Goal: Transaction & Acquisition: Purchase product/service

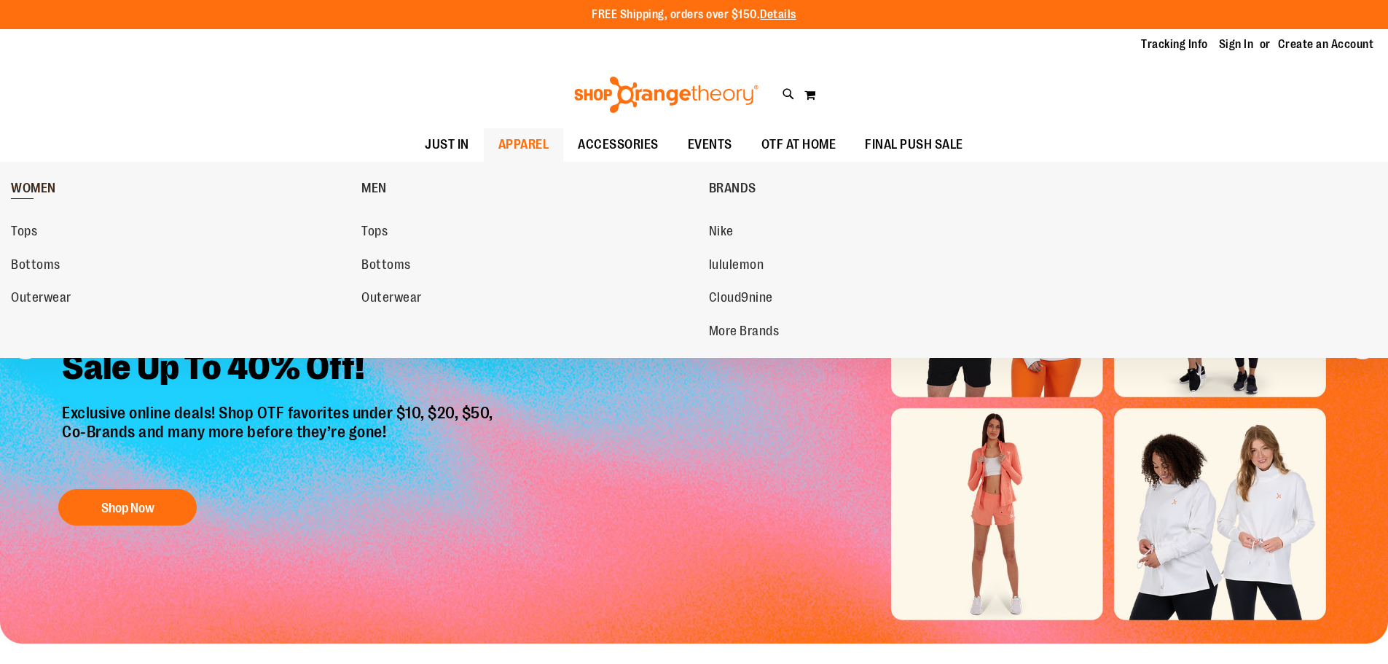
click at [39, 194] on span "WOMEN" at bounding box center [33, 190] width 45 height 18
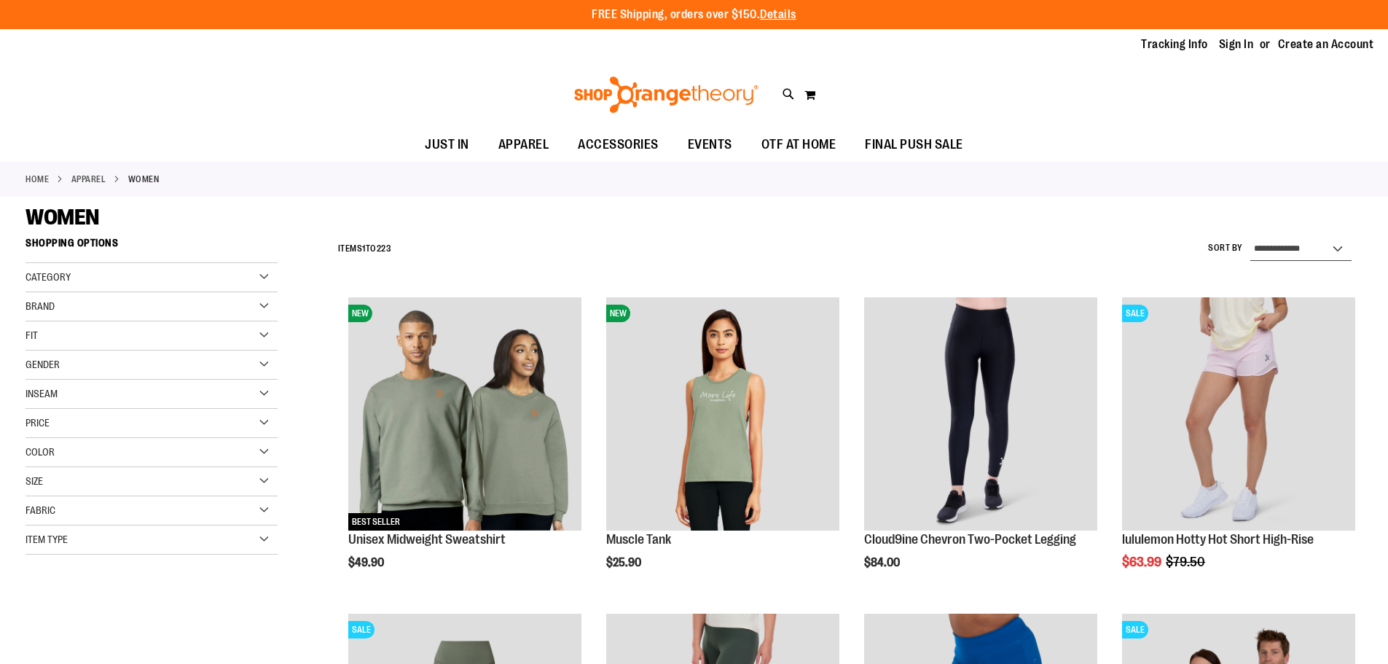
click at [1320, 243] on select "**********" at bounding box center [1300, 248] width 101 height 23
select select "**********"
click at [1250, 237] on select "**********" at bounding box center [1300, 248] width 101 height 23
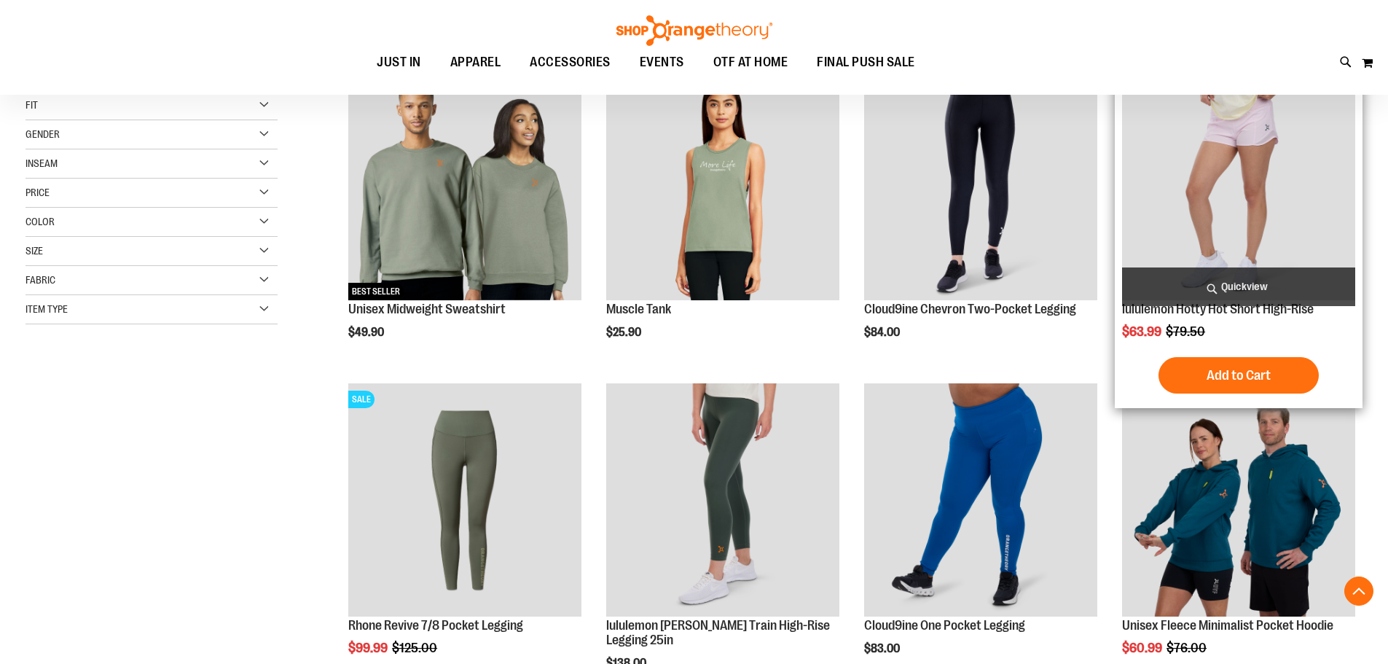
scroll to position [230, 0]
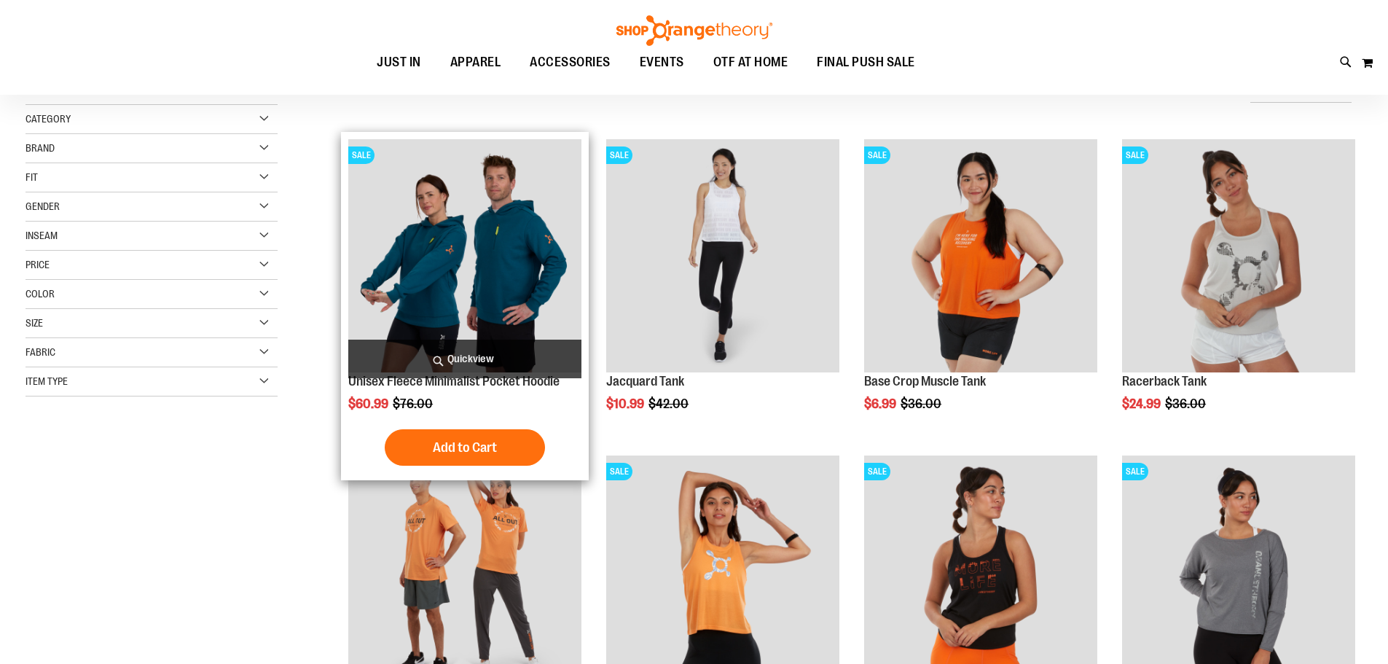
scroll to position [12, 0]
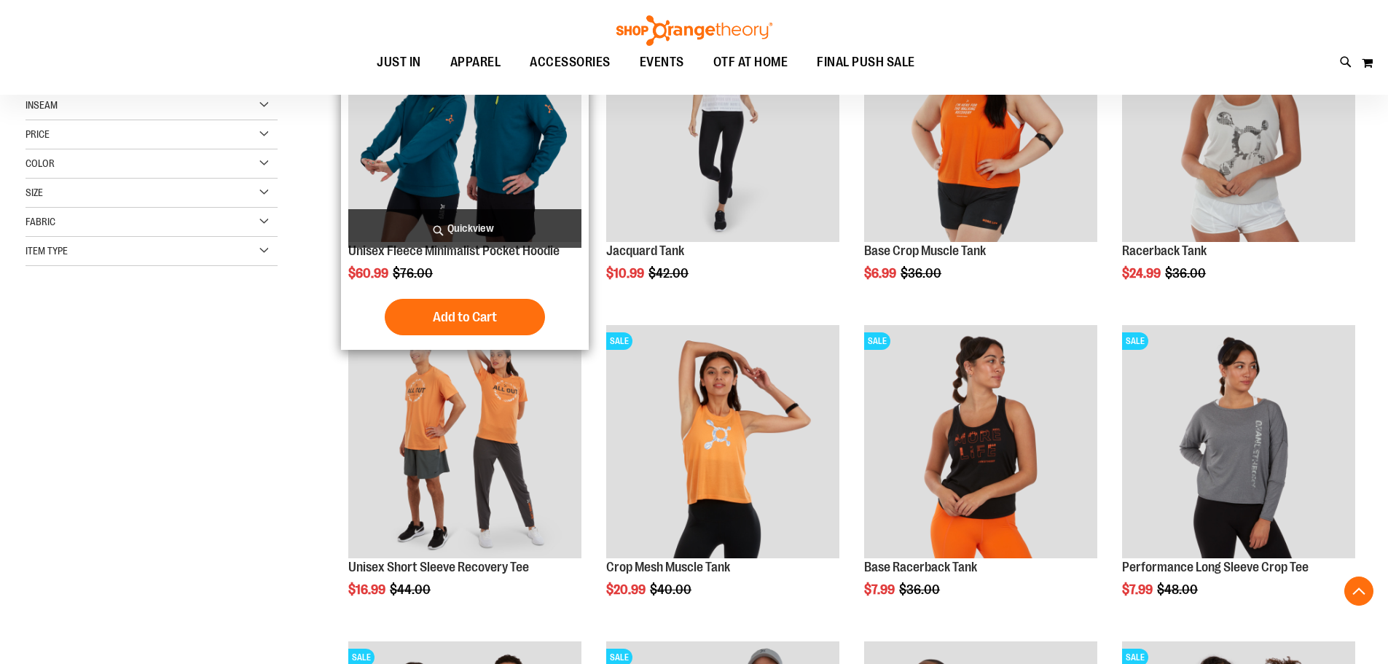
scroll to position [154, 0]
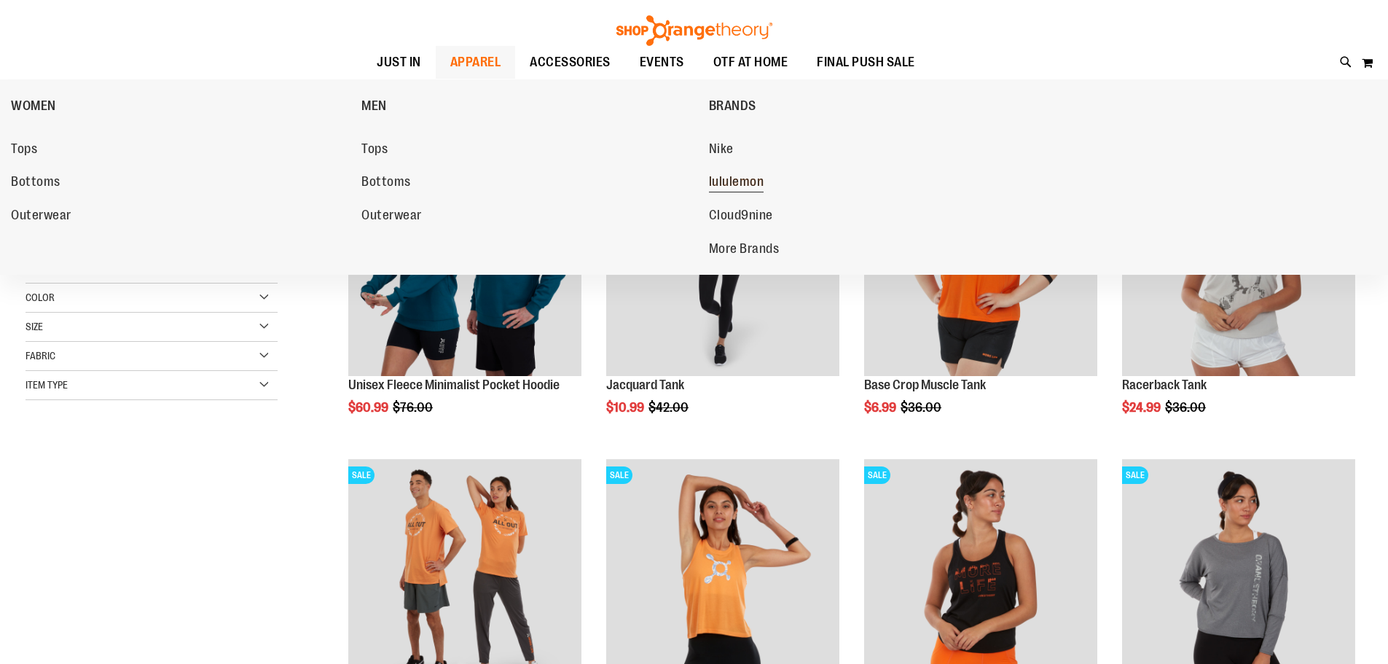
click at [737, 176] on span "lululemon" at bounding box center [736, 183] width 55 height 18
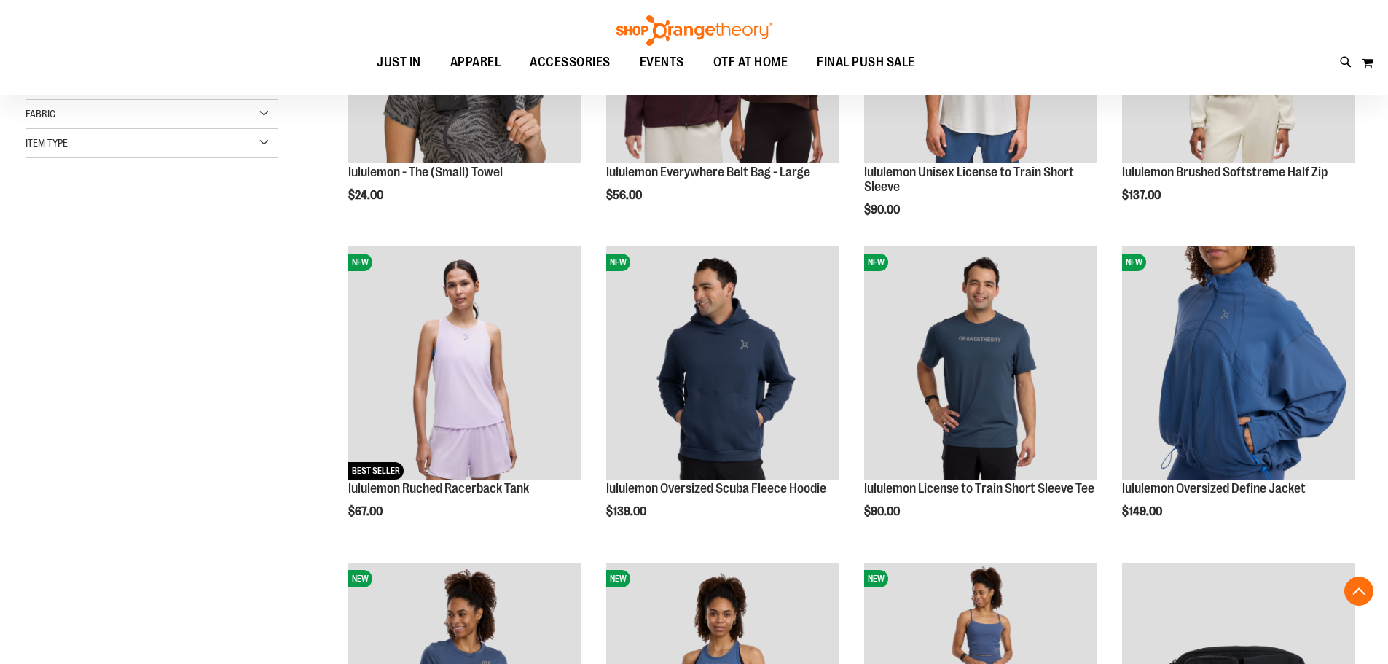
scroll to position [374, 0]
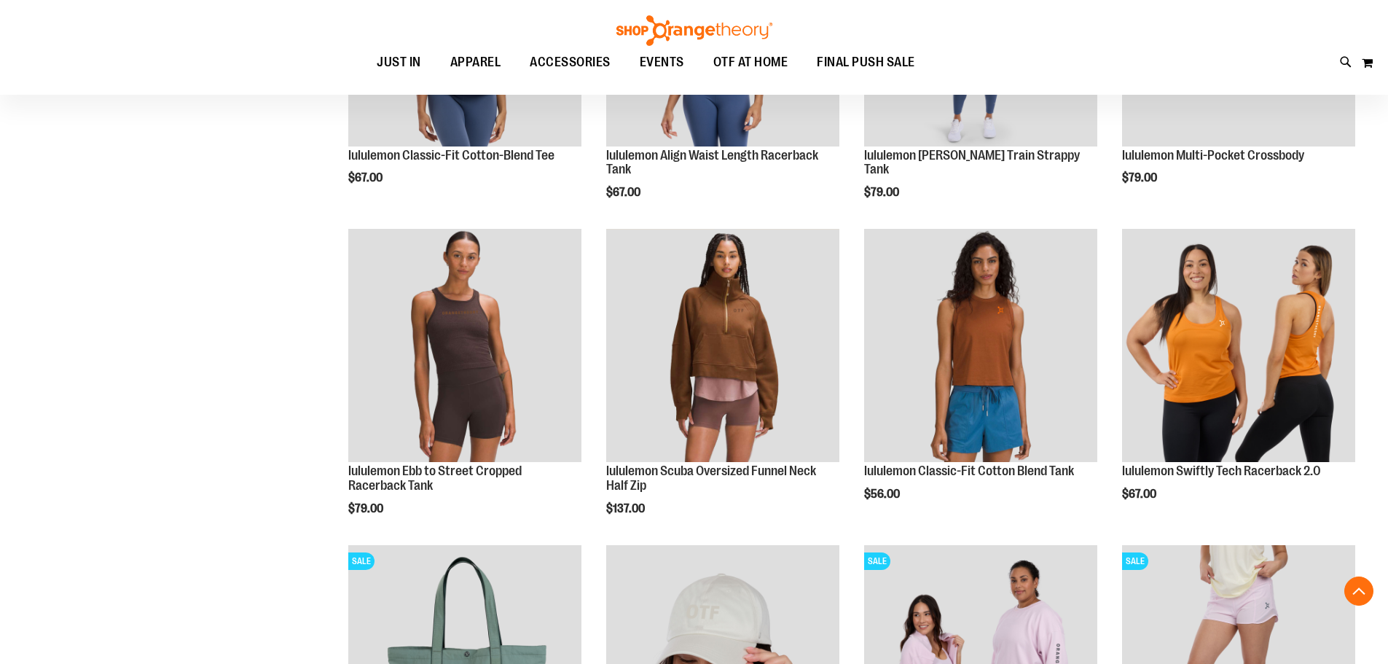
scroll to position [1018, 0]
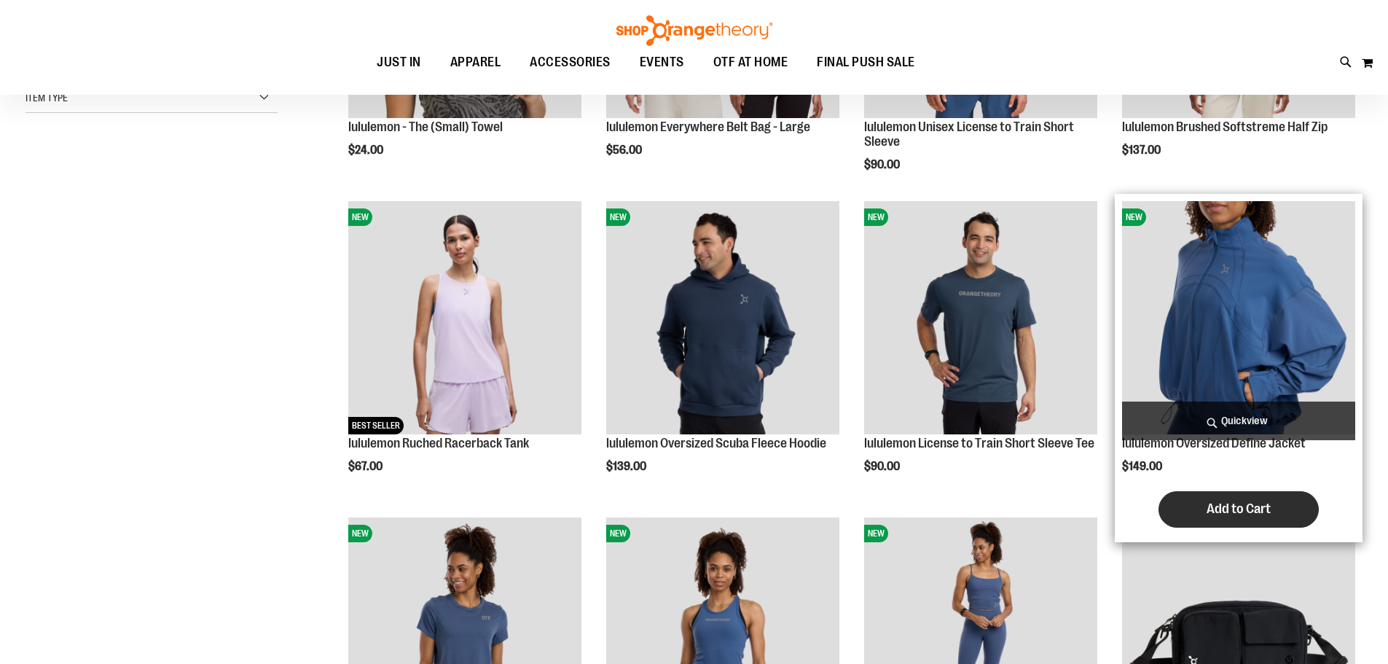
scroll to position [216, 0]
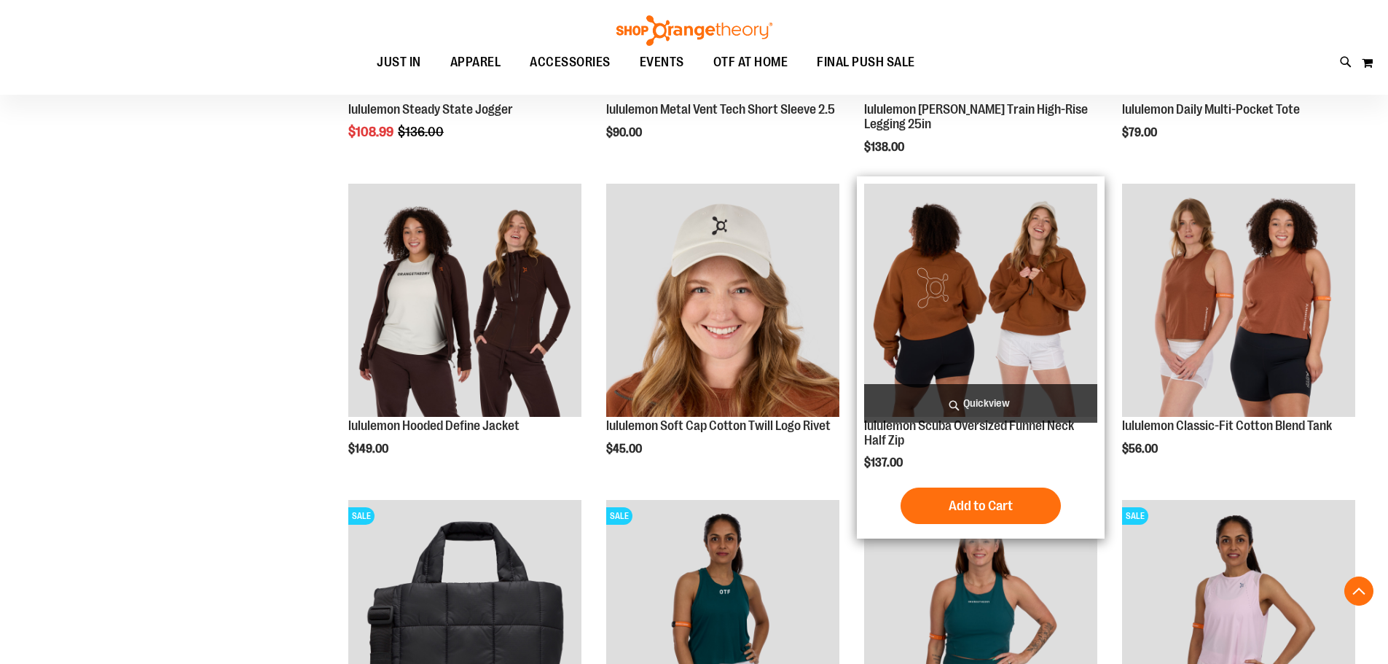
scroll to position [2329, 0]
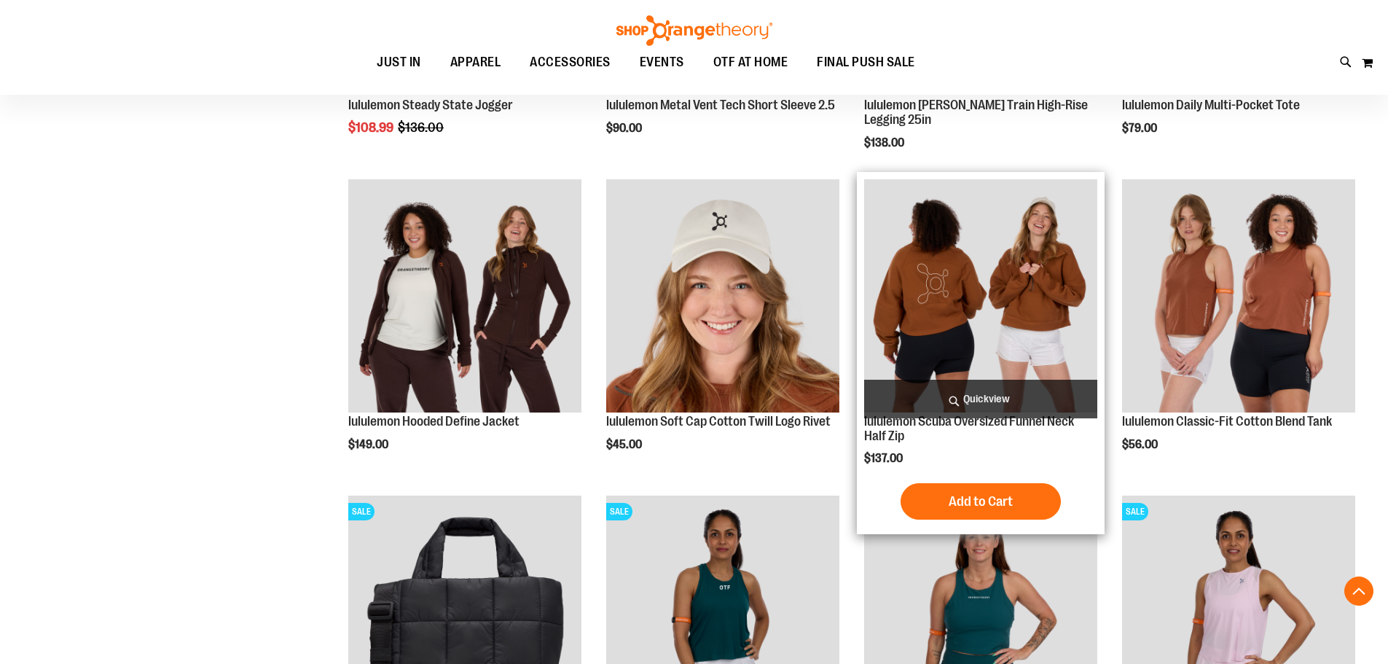
click at [956, 264] on img "product" at bounding box center [980, 295] width 233 height 233
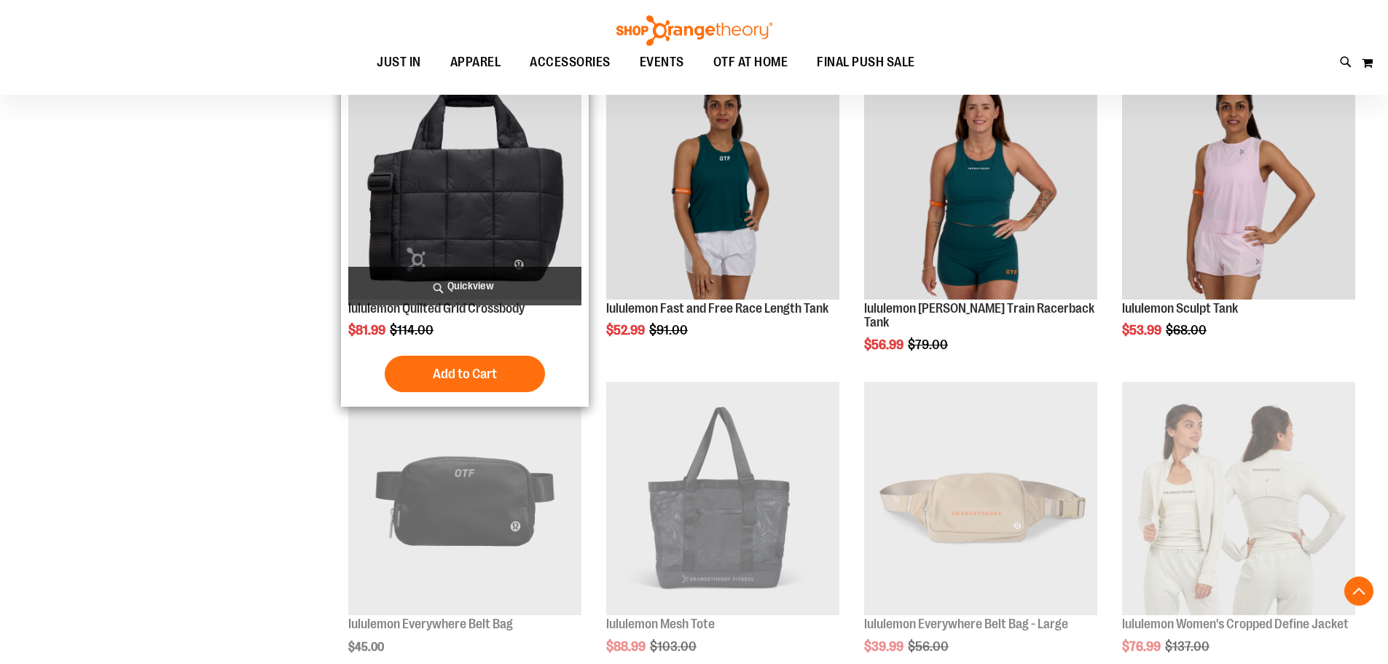
scroll to position [873, 0]
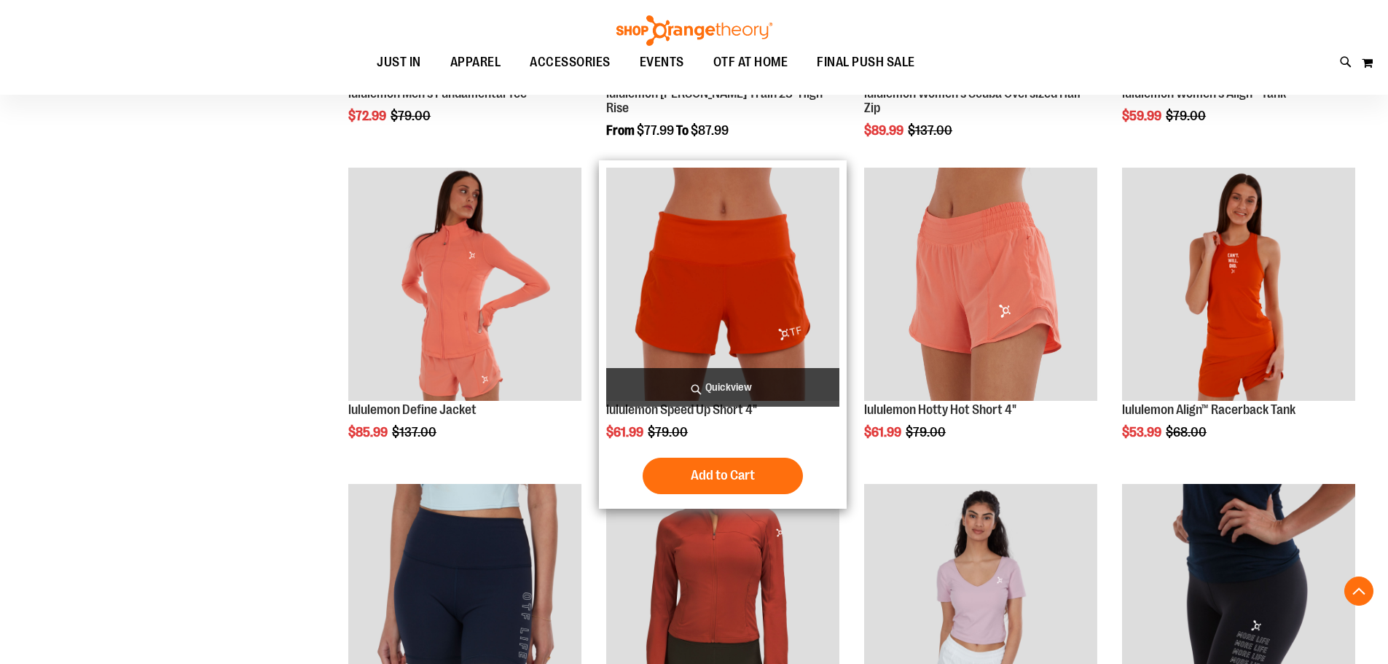
scroll to position [2111, 0]
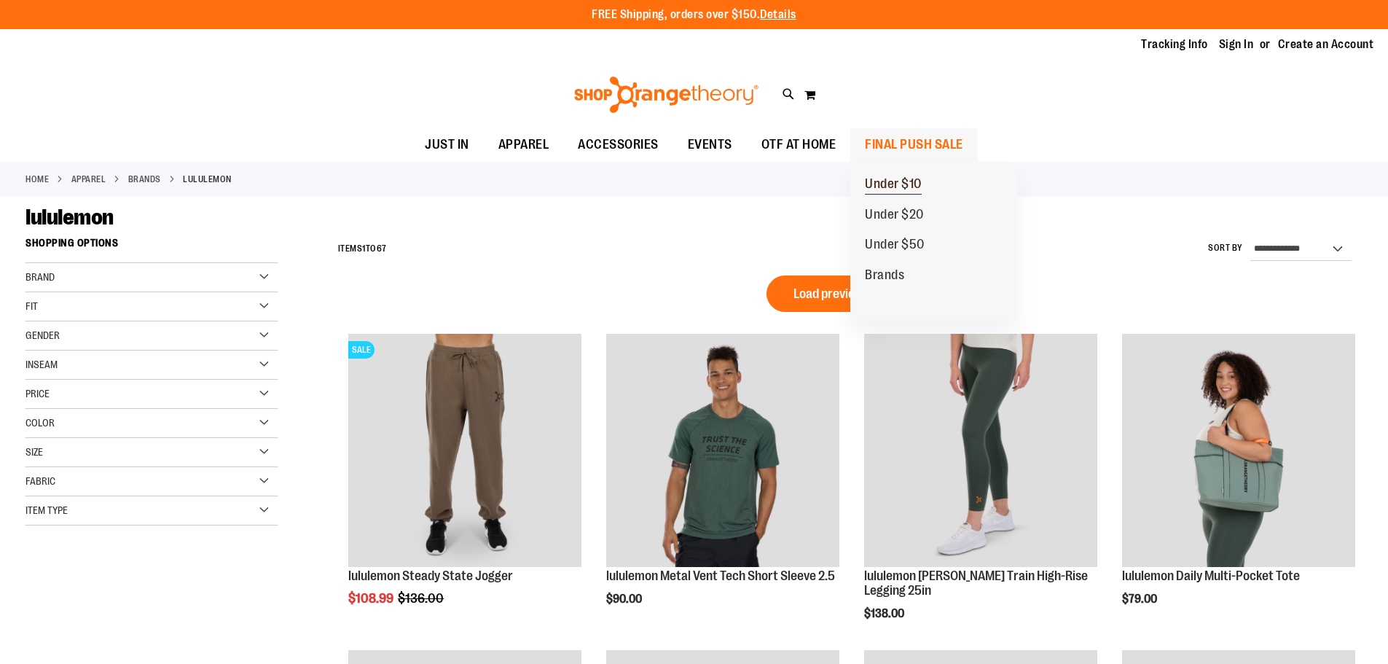
click at [868, 186] on span "Under $10" at bounding box center [893, 185] width 57 height 18
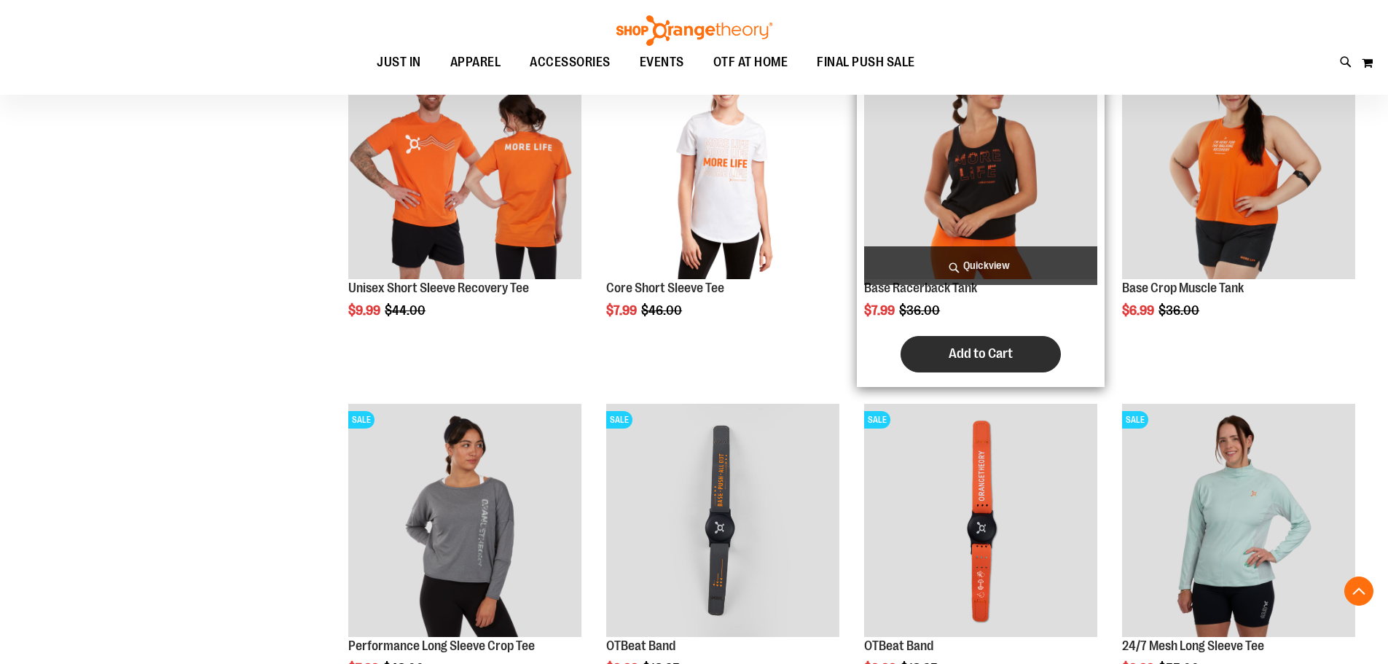
scroll to position [655, 0]
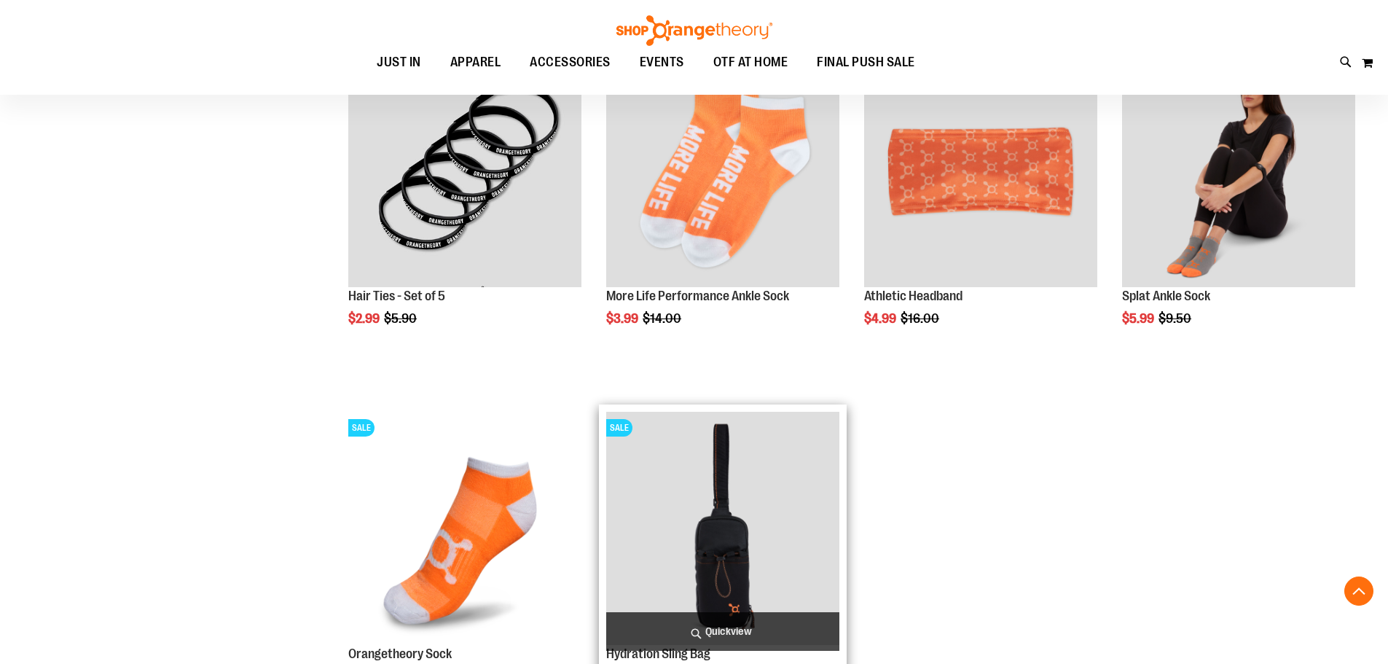
scroll to position [1383, 0]
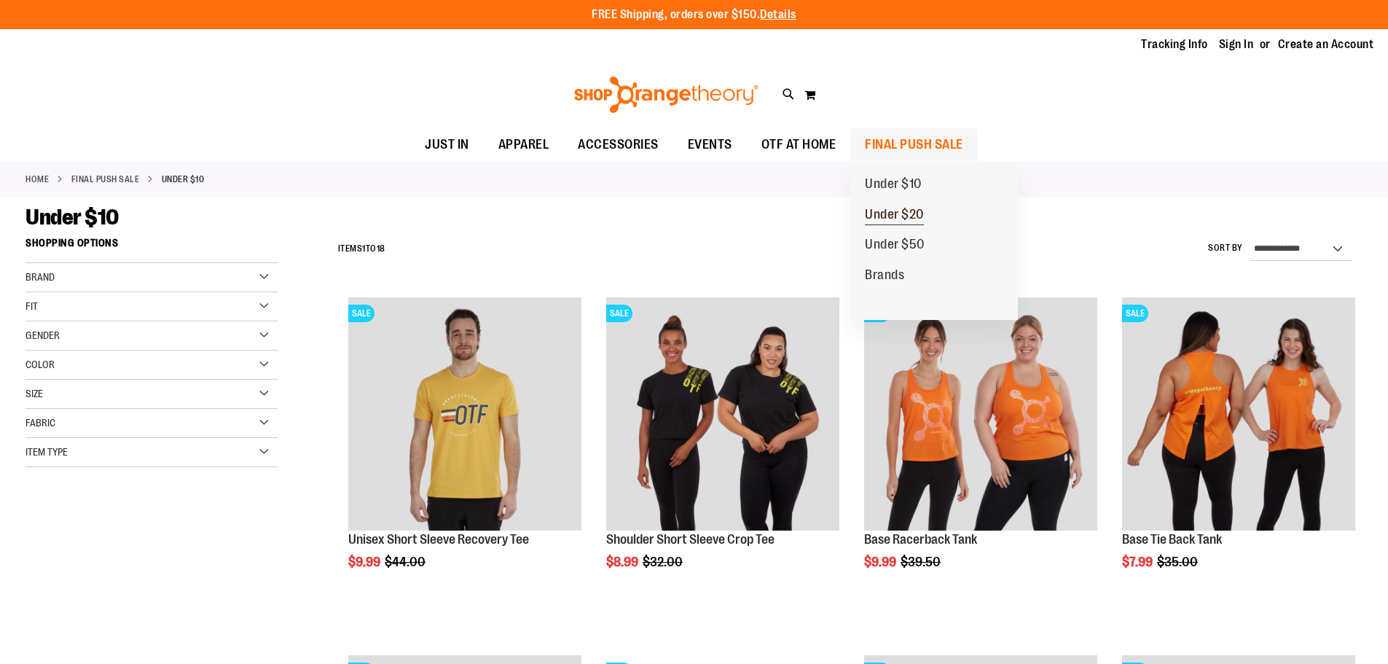
click at [883, 209] on span "Under $20" at bounding box center [894, 216] width 59 height 18
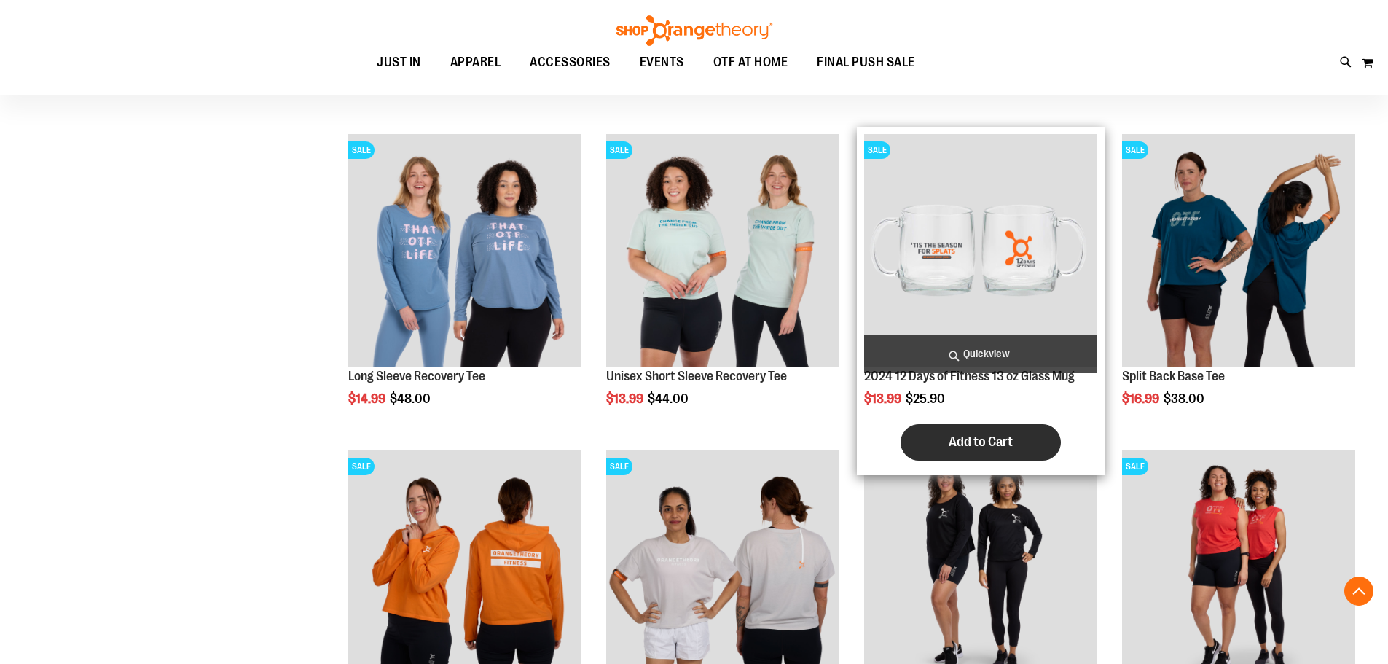
scroll to position [582, 0]
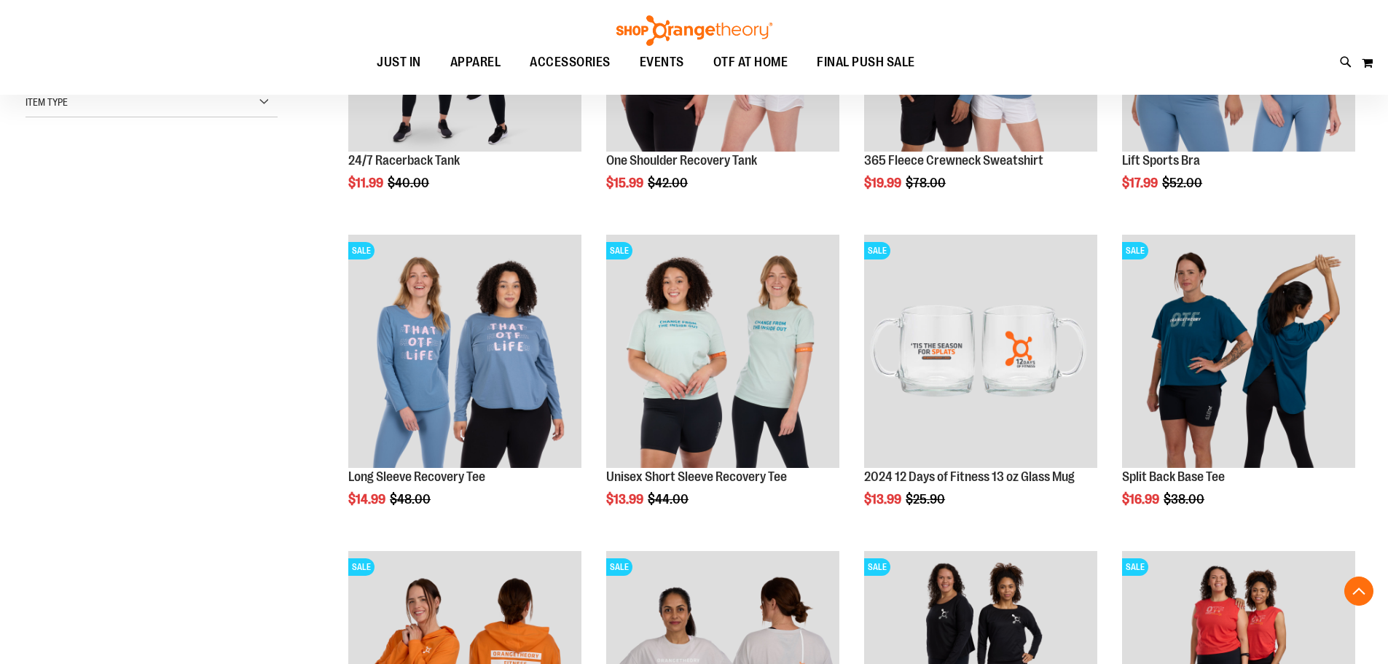
scroll to position [218, 0]
